Goal: Information Seeking & Learning: Find contact information

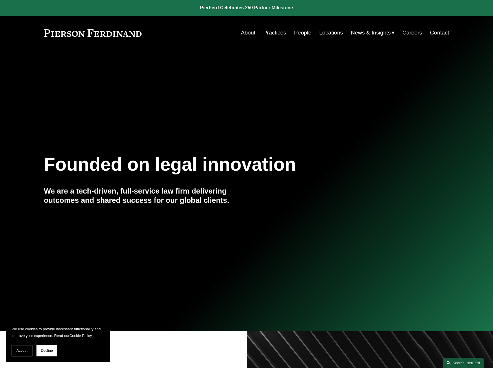
click at [297, 33] on link "People" at bounding box center [302, 32] width 17 height 11
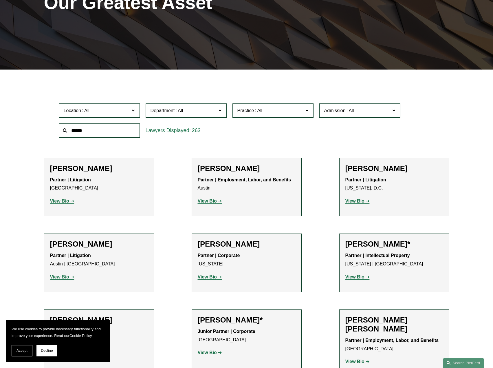
scroll to position [116, 0]
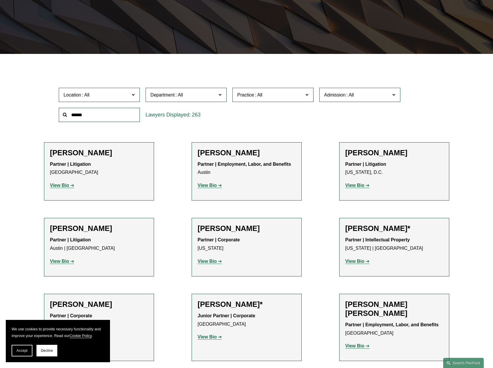
click at [133, 98] on span at bounding box center [133, 95] width 3 height 8
click at [0, 0] on link "Dallas" at bounding box center [0, 0] width 0 height 0
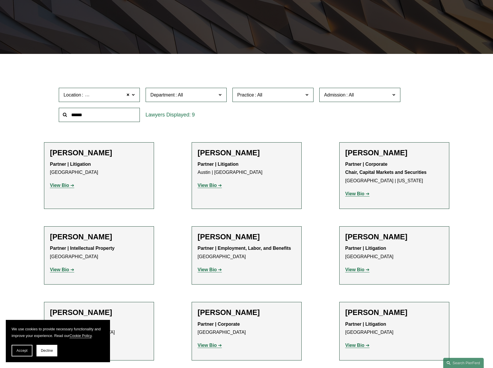
click at [355, 193] on strong "View Bio" at bounding box center [354, 193] width 19 height 5
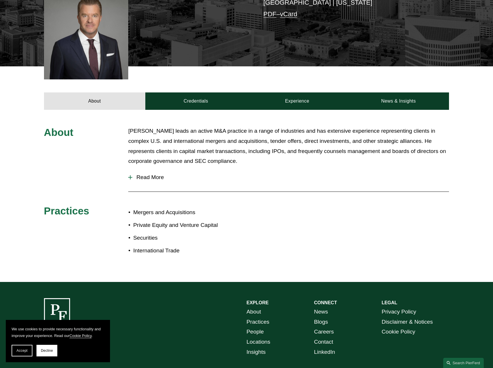
scroll to position [174, 0]
